Goal: Navigation & Orientation: Find specific page/section

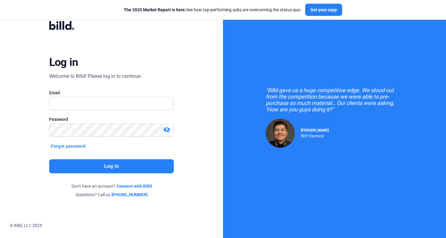
scroll to position [3, 0]
type input "[PERSON_NAME][EMAIL_ADDRESS][DOMAIN_NAME]"
click at [124, 168] on button "Log in" at bounding box center [111, 167] width 125 height 14
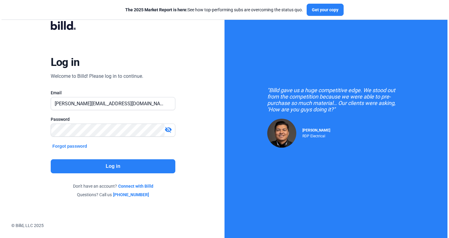
scroll to position [0, 0]
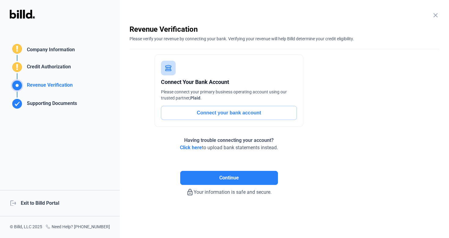
click at [52, 201] on div "logout Exit to Billd Portal" at bounding box center [60, 203] width 120 height 26
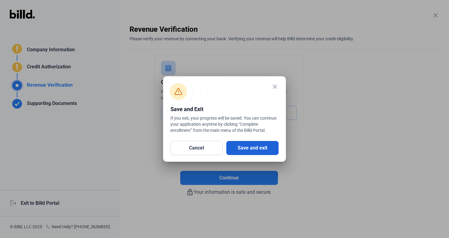
click at [267, 151] on button "Save and exit" at bounding box center [252, 148] width 52 height 14
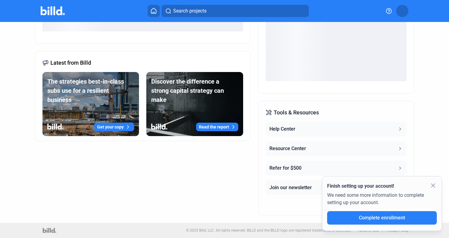
scroll to position [129, 0]
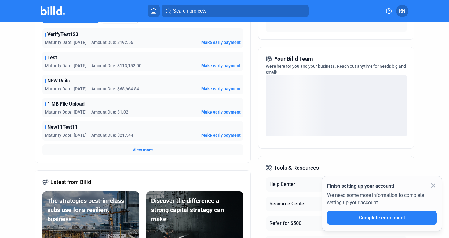
click at [435, 187] on mat-icon "close" at bounding box center [433, 185] width 7 height 7
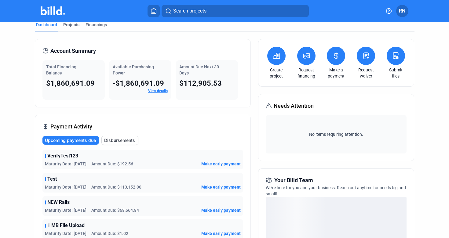
scroll to position [0, 0]
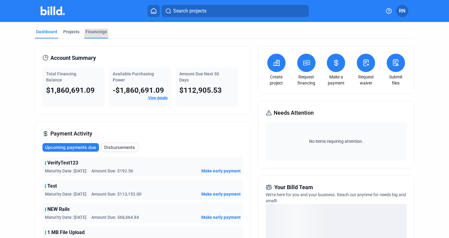
click at [88, 31] on div "Financings" at bounding box center [96, 32] width 21 height 6
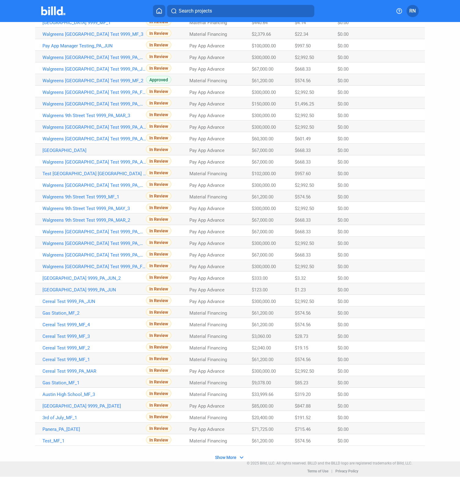
scroll to position [121, 0]
